Goal: Communication & Community: Ask a question

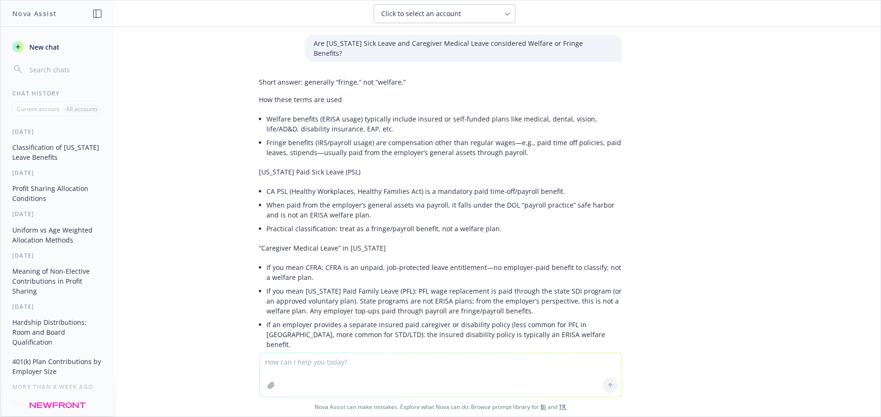
scroll to position [143, 0]
